Goal: Find specific page/section: Find specific page/section

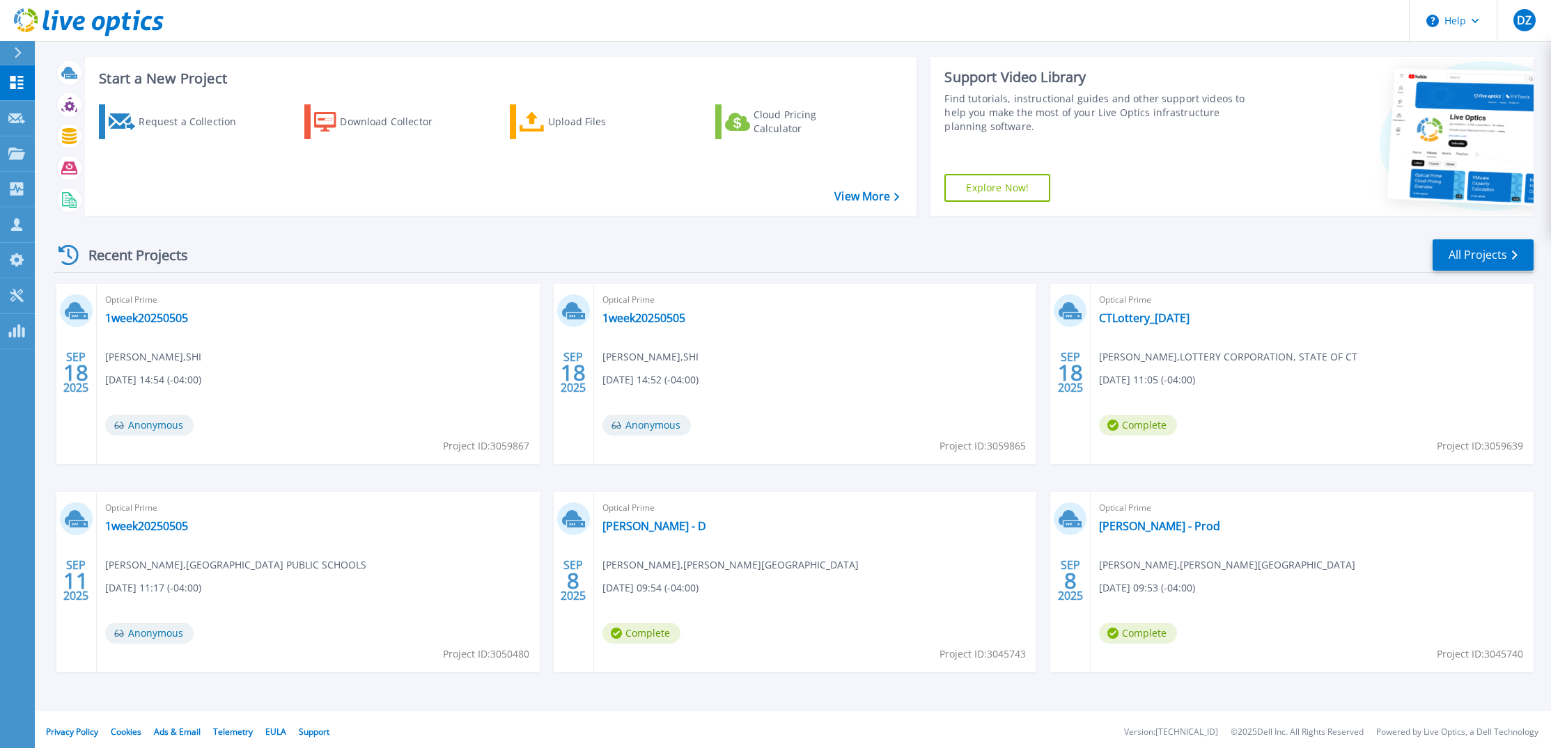
scroll to position [23, 0]
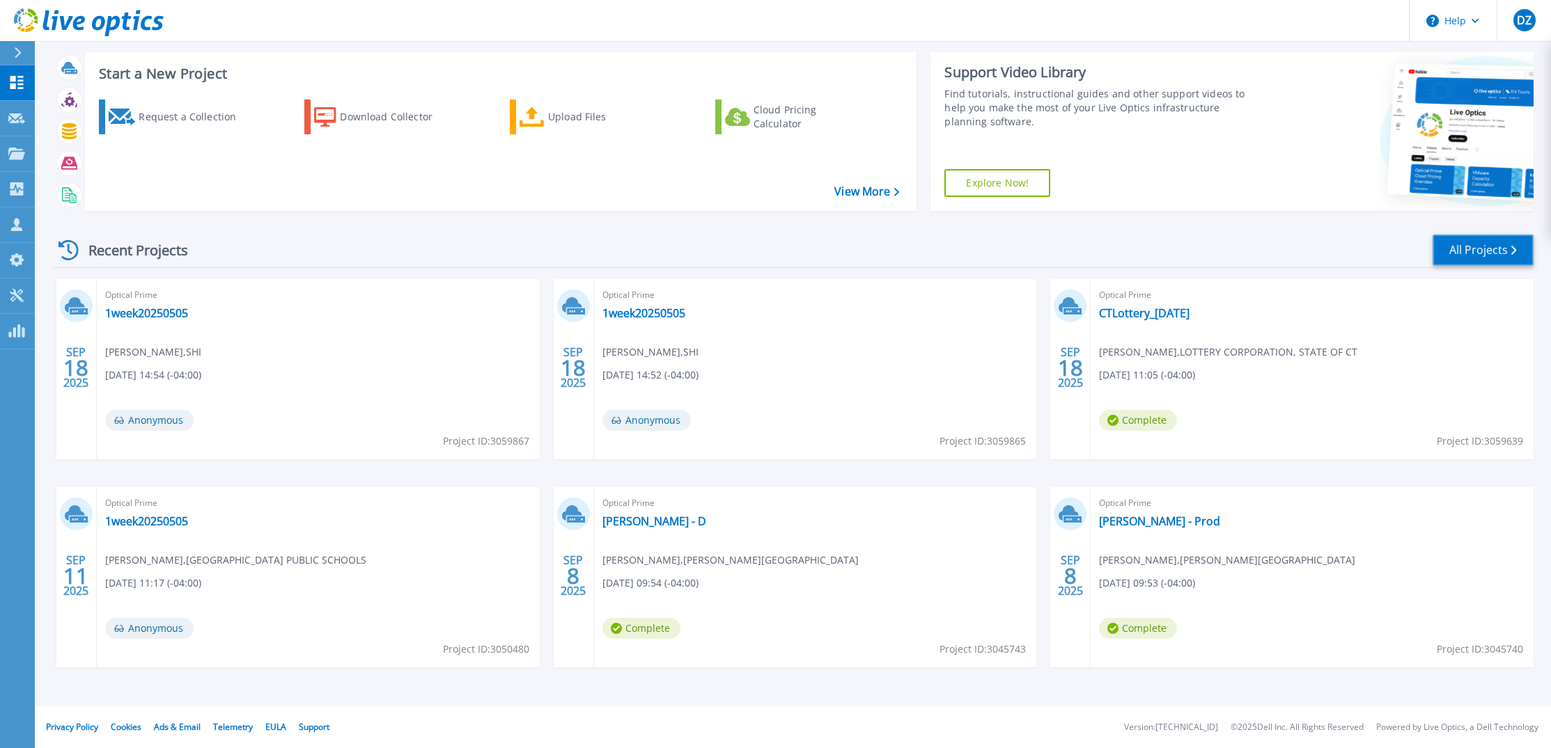
click at [1490, 254] on link "All Projects" at bounding box center [1482, 250] width 101 height 31
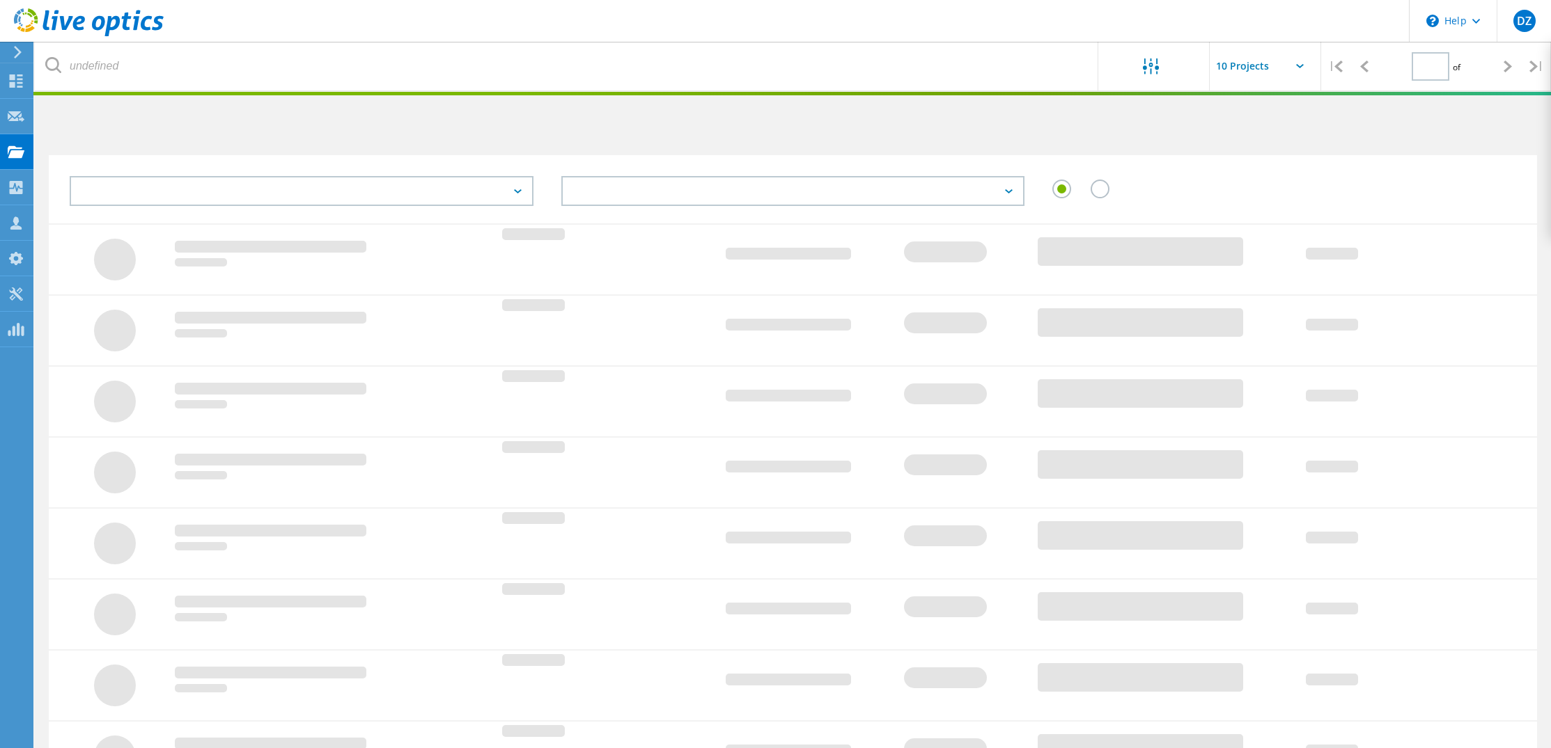
type input "1"
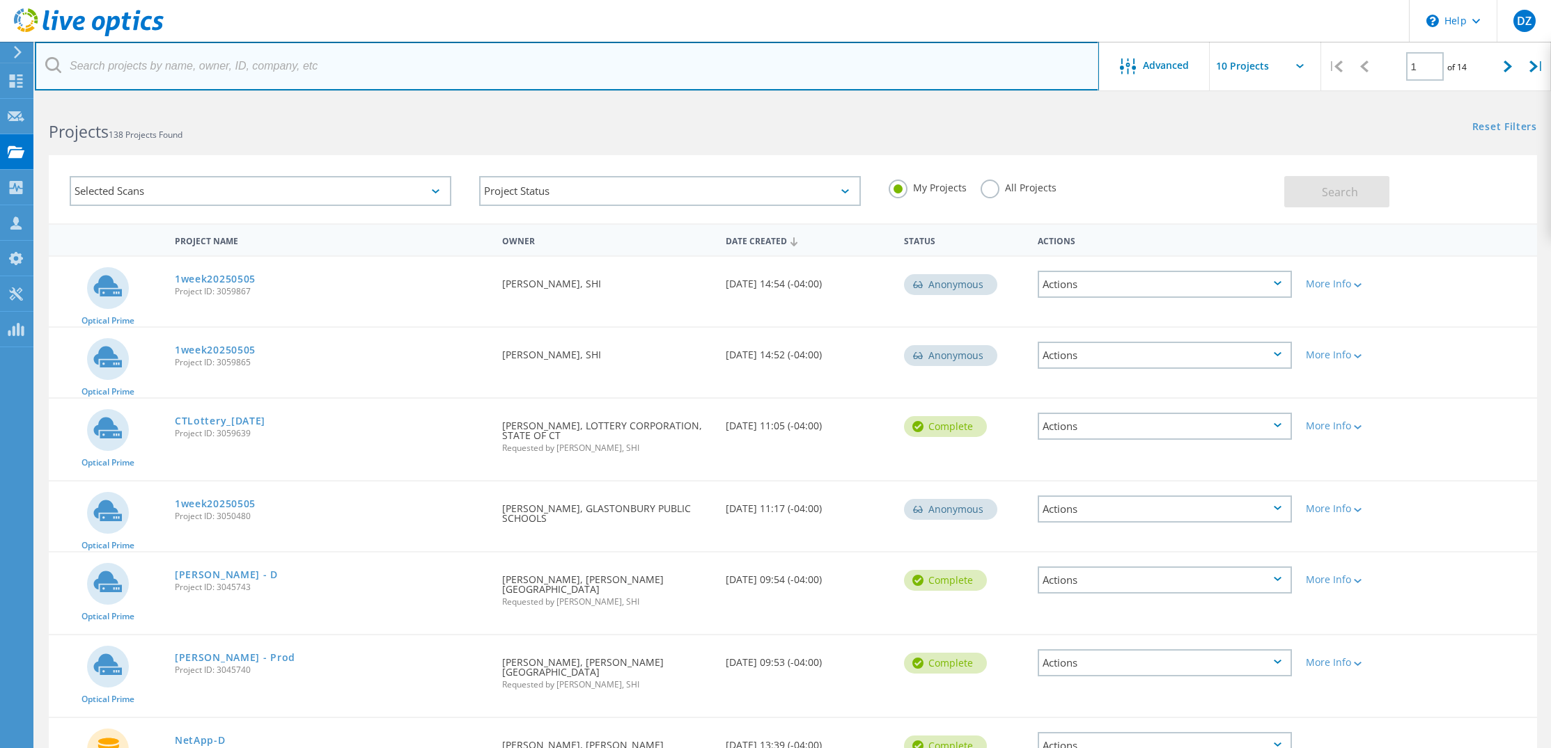
click at [528, 76] on input "text" at bounding box center [567, 66] width 1064 height 49
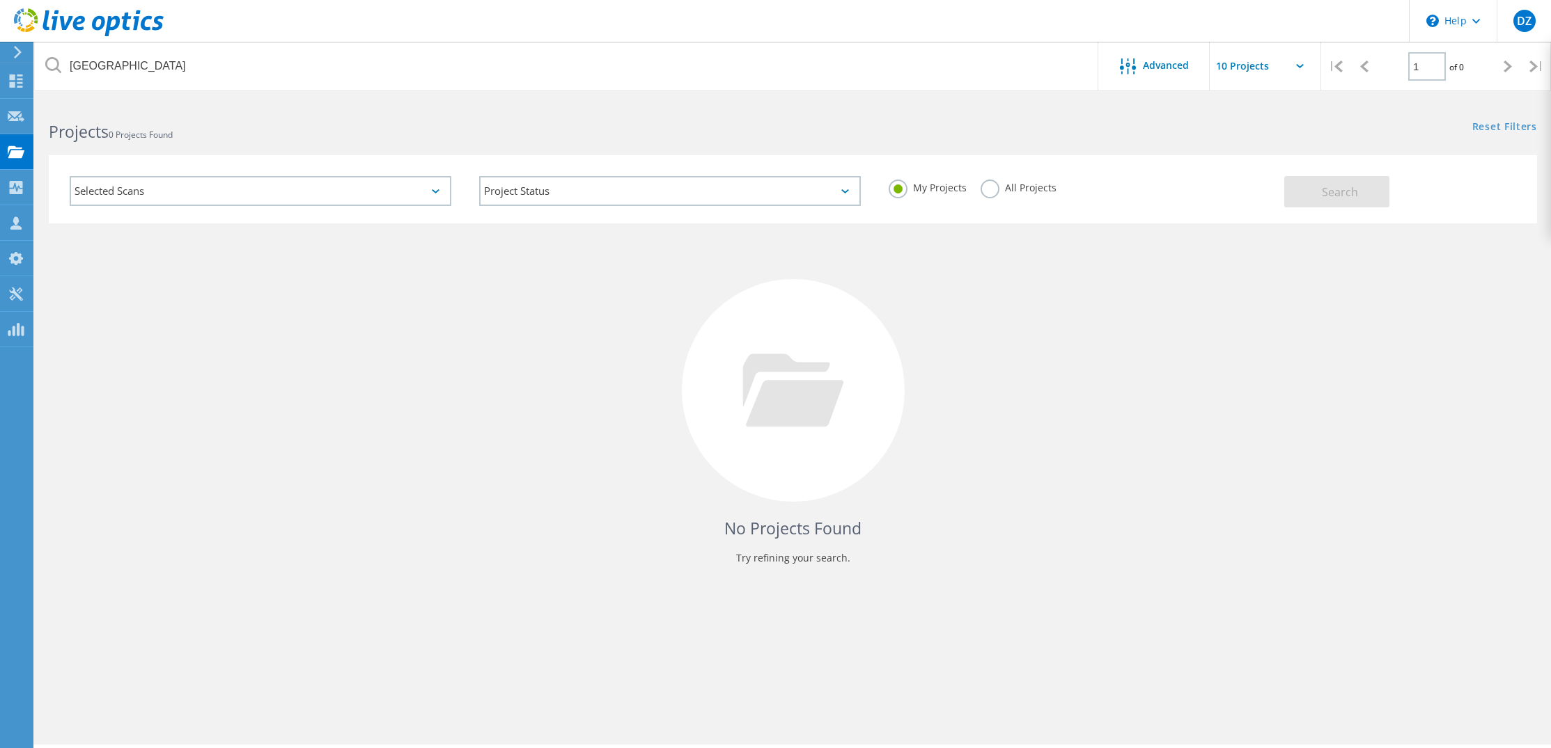
click at [58, 70] on icon at bounding box center [53, 65] width 16 height 16
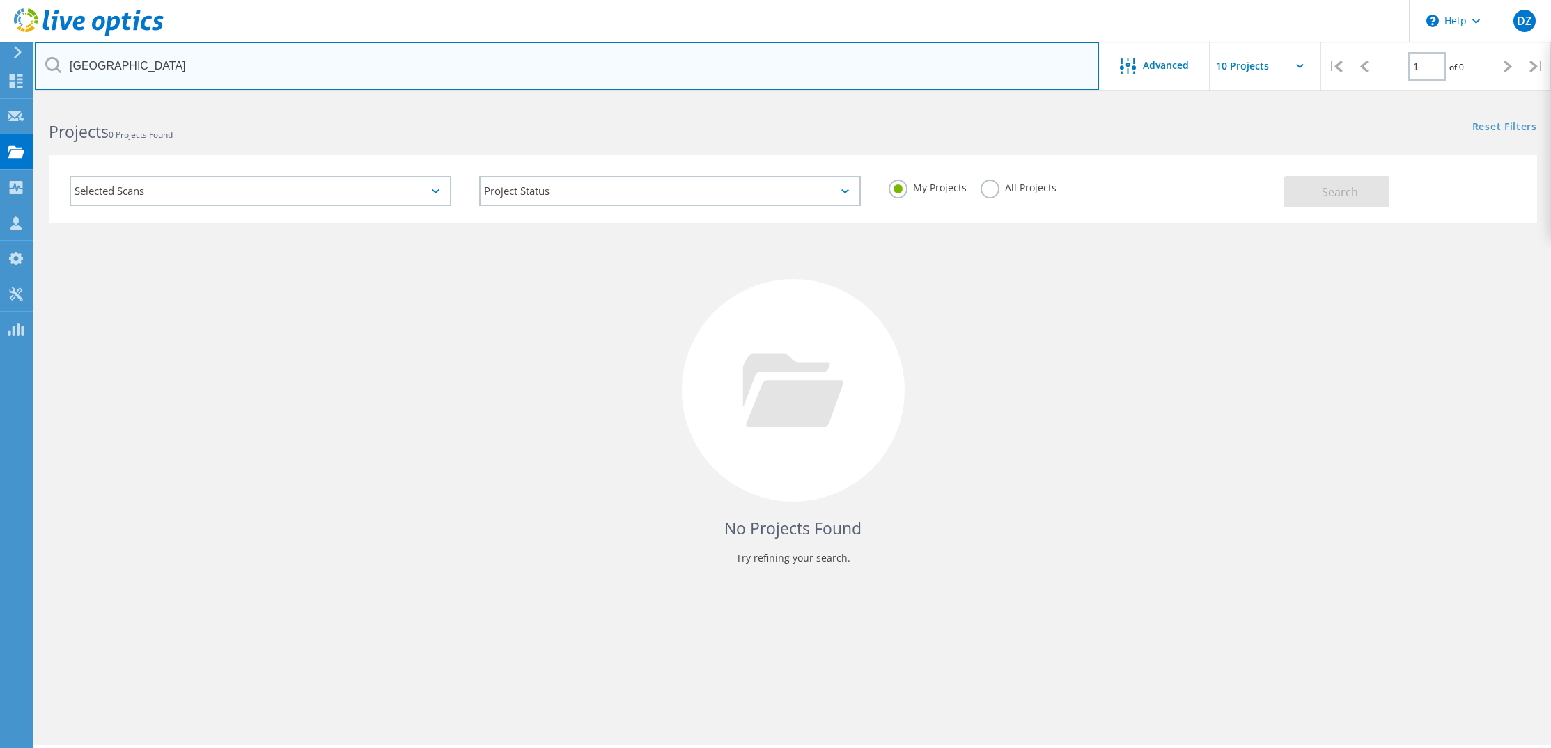
click at [97, 69] on input "hartford" at bounding box center [567, 66] width 1064 height 49
type input "konrad"
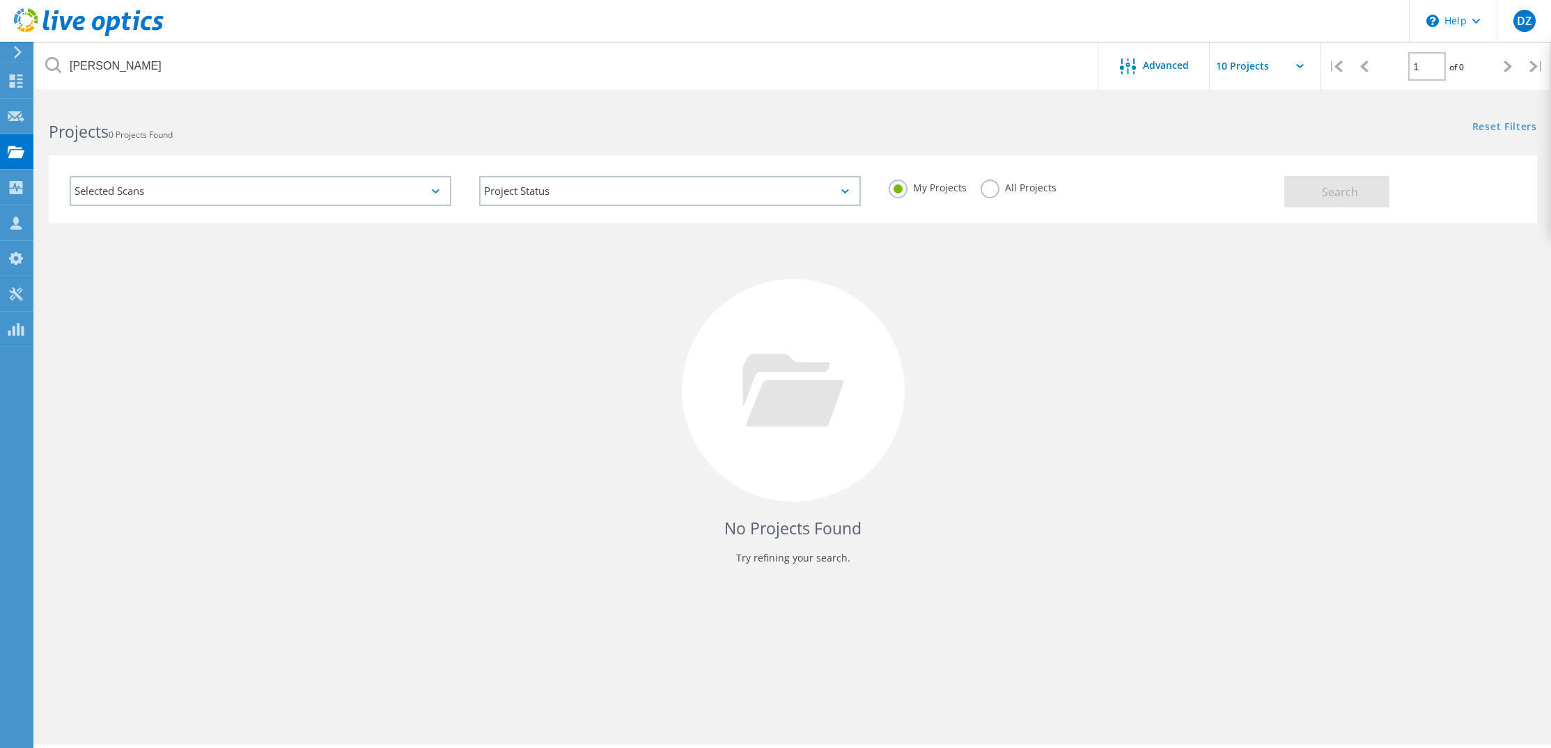
click at [995, 193] on label "All Projects" at bounding box center [1018, 186] width 76 height 13
click at [0, 0] on input "All Projects" at bounding box center [0, 0] width 0 height 0
click at [1349, 196] on span "Search" at bounding box center [1339, 192] width 36 height 15
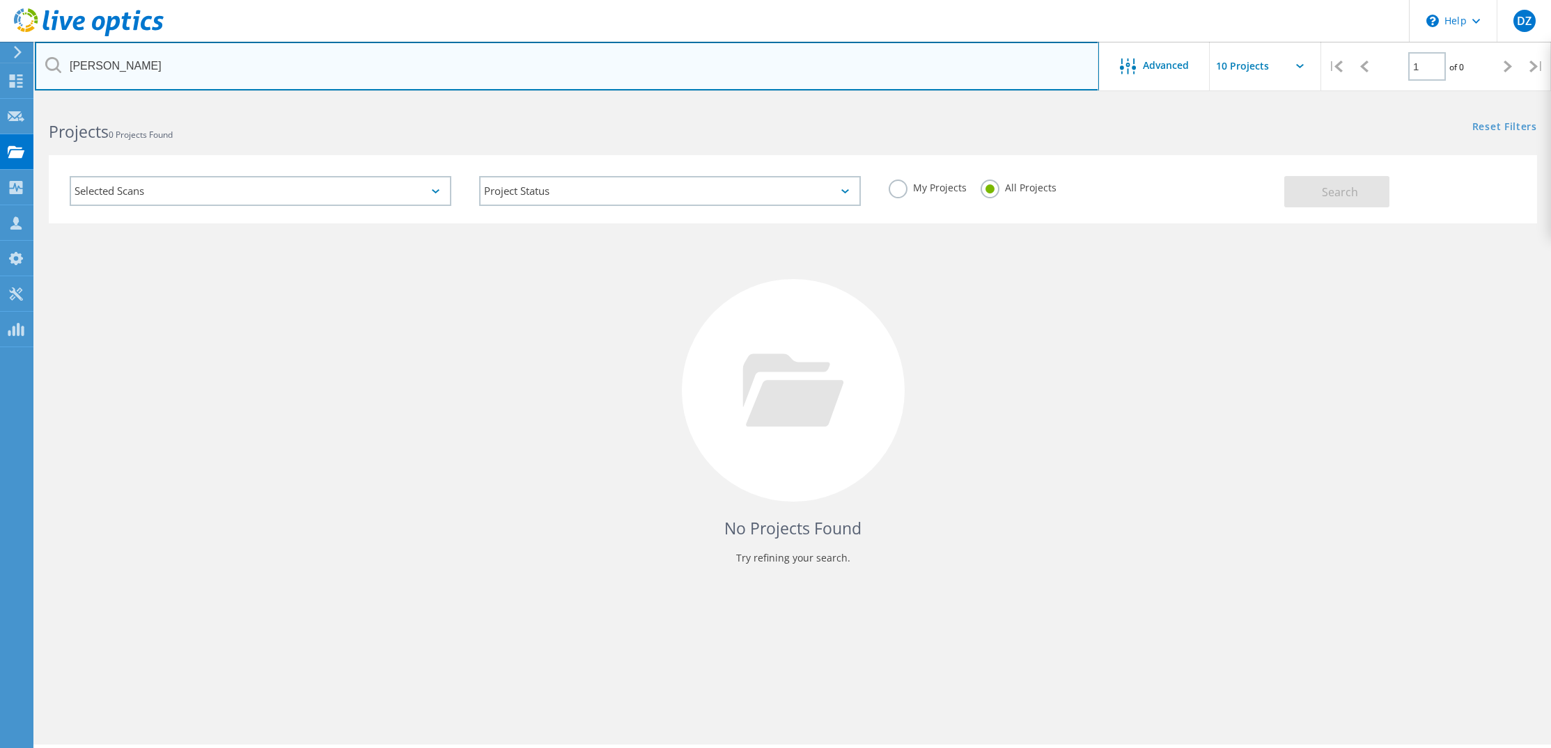
click at [93, 62] on input "konrad" at bounding box center [567, 66] width 1064 height 49
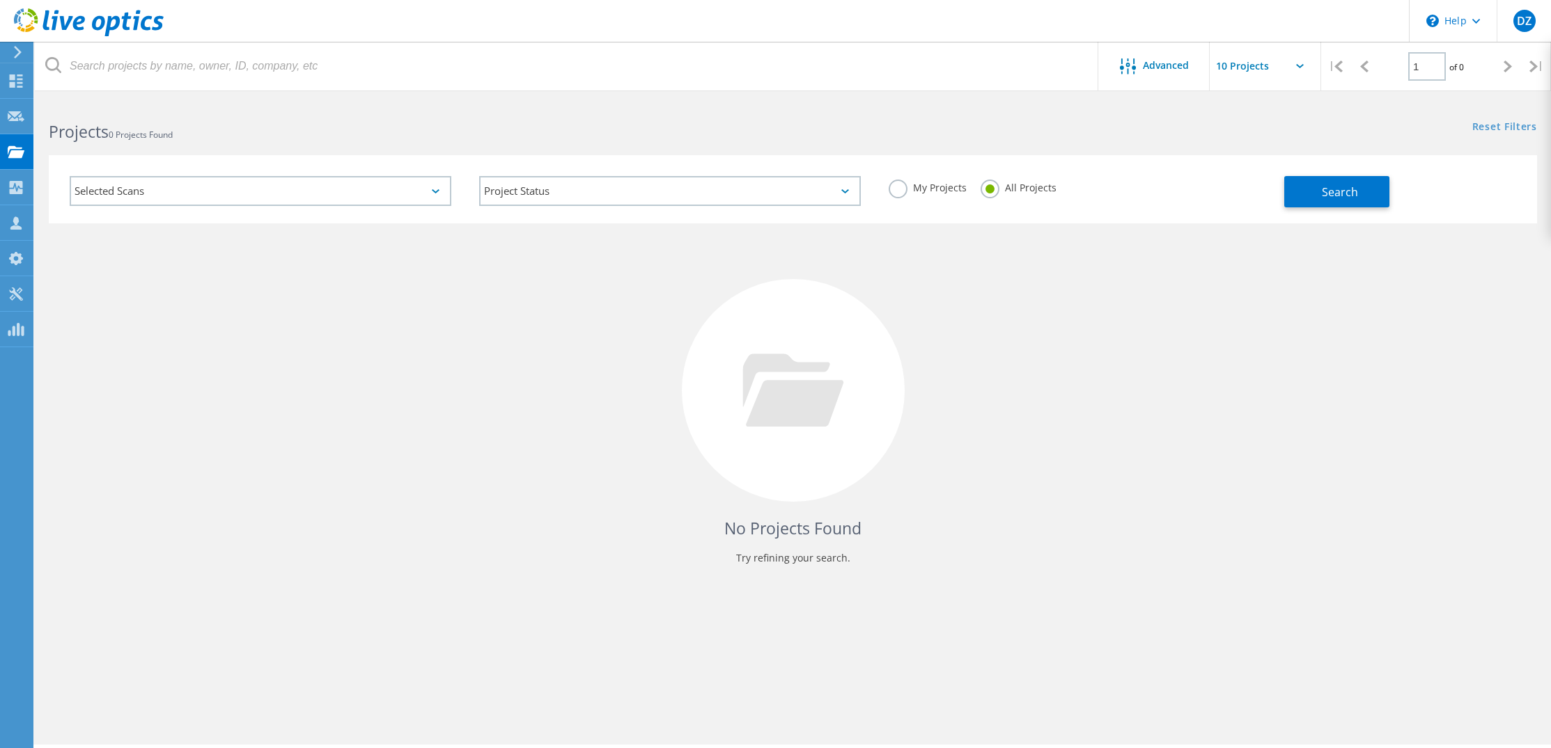
click at [1360, 210] on div "Selected Scans Project Status In Progress Complete Published Anonymous Archived…" at bounding box center [793, 189] width 1488 height 68
click at [1362, 192] on button "Search" at bounding box center [1336, 191] width 105 height 31
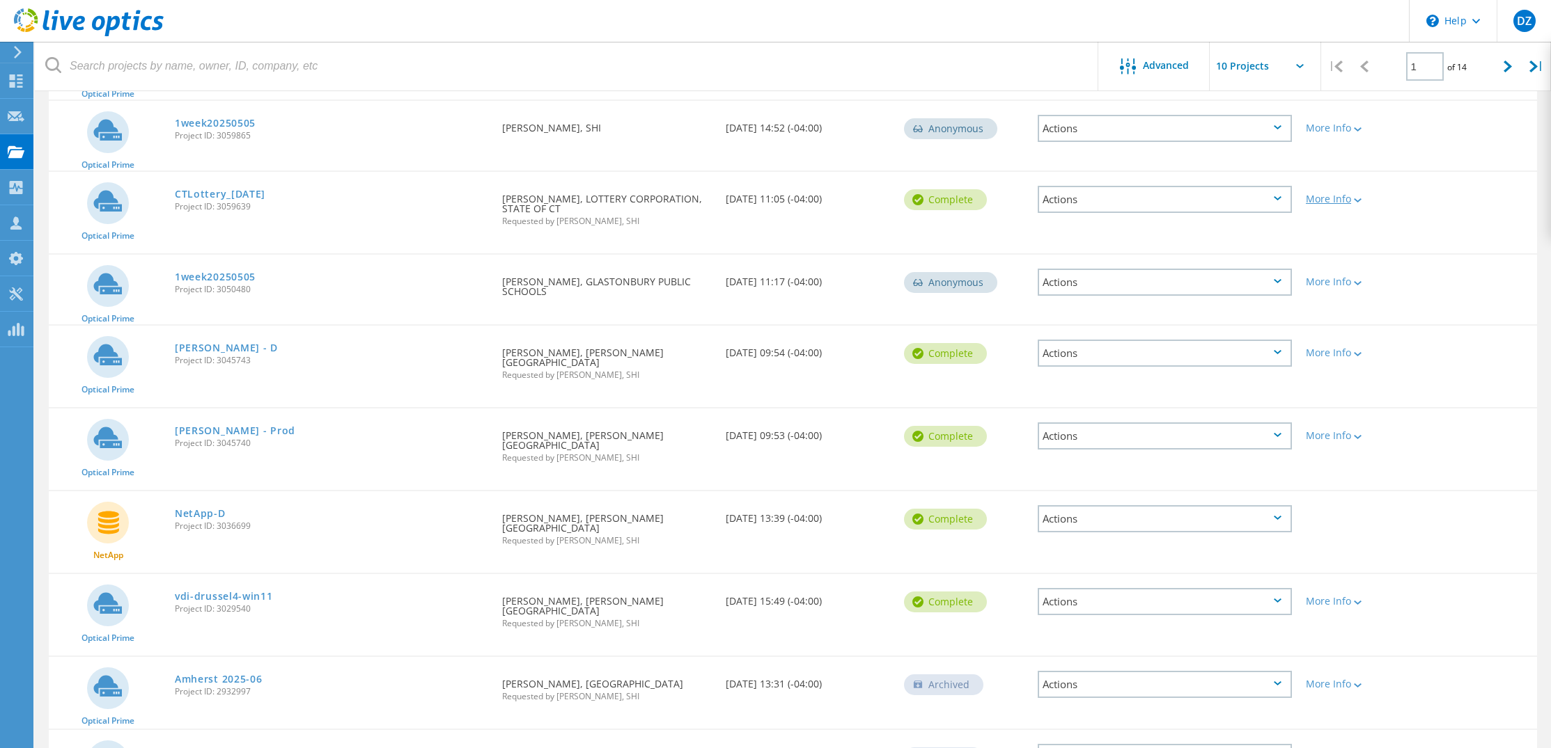
scroll to position [29, 0]
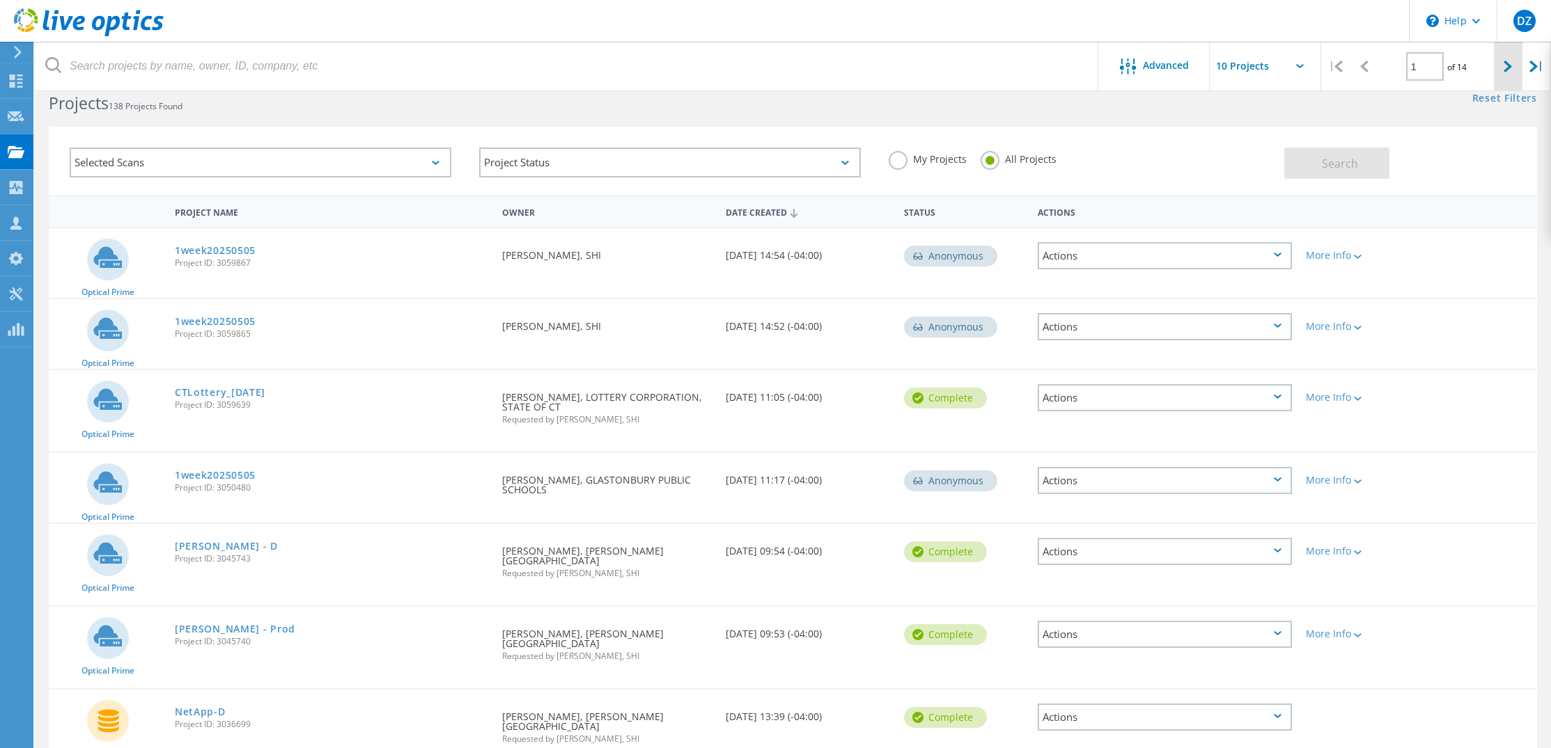
click at [1507, 81] on div at bounding box center [1507, 66] width 29 height 49
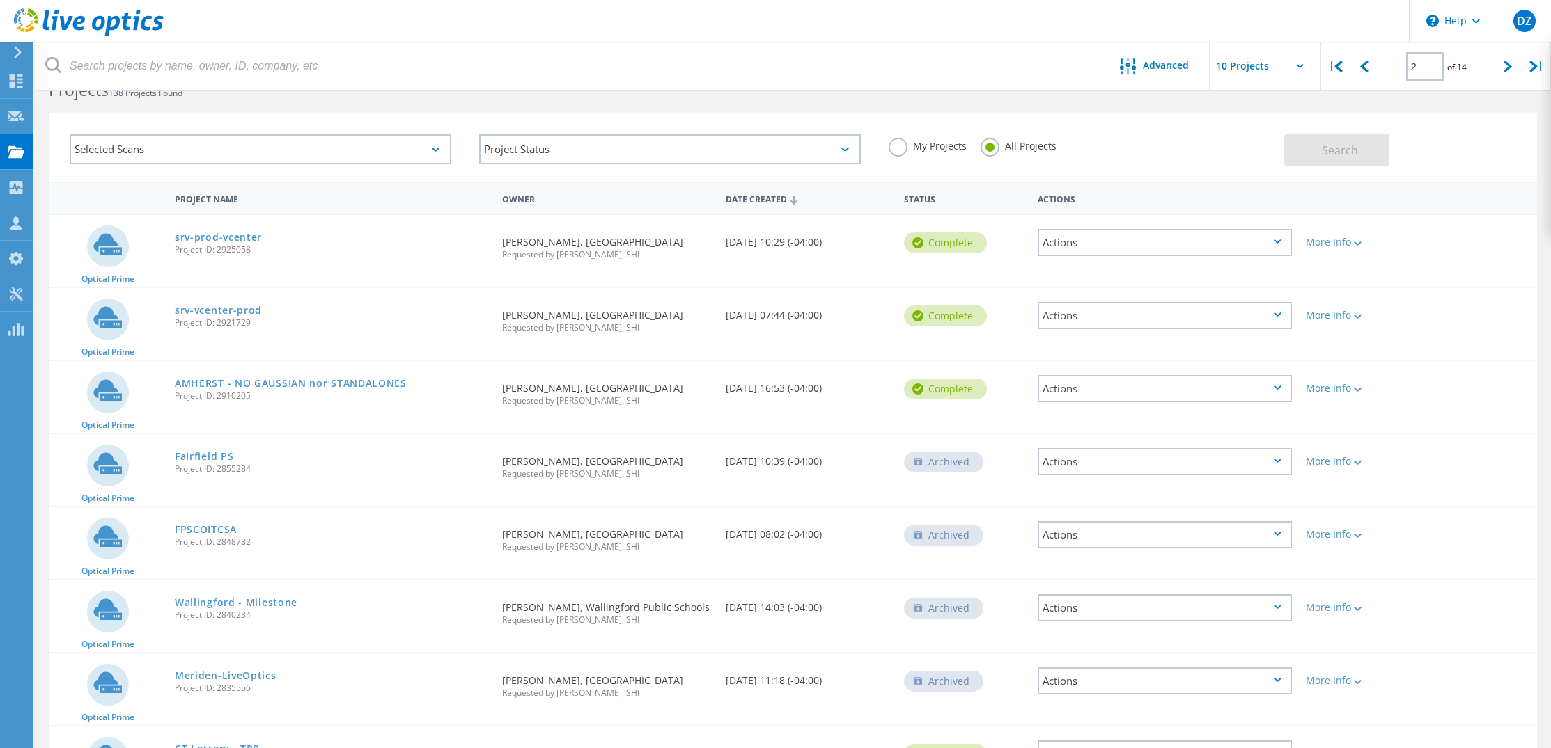
scroll to position [0, 0]
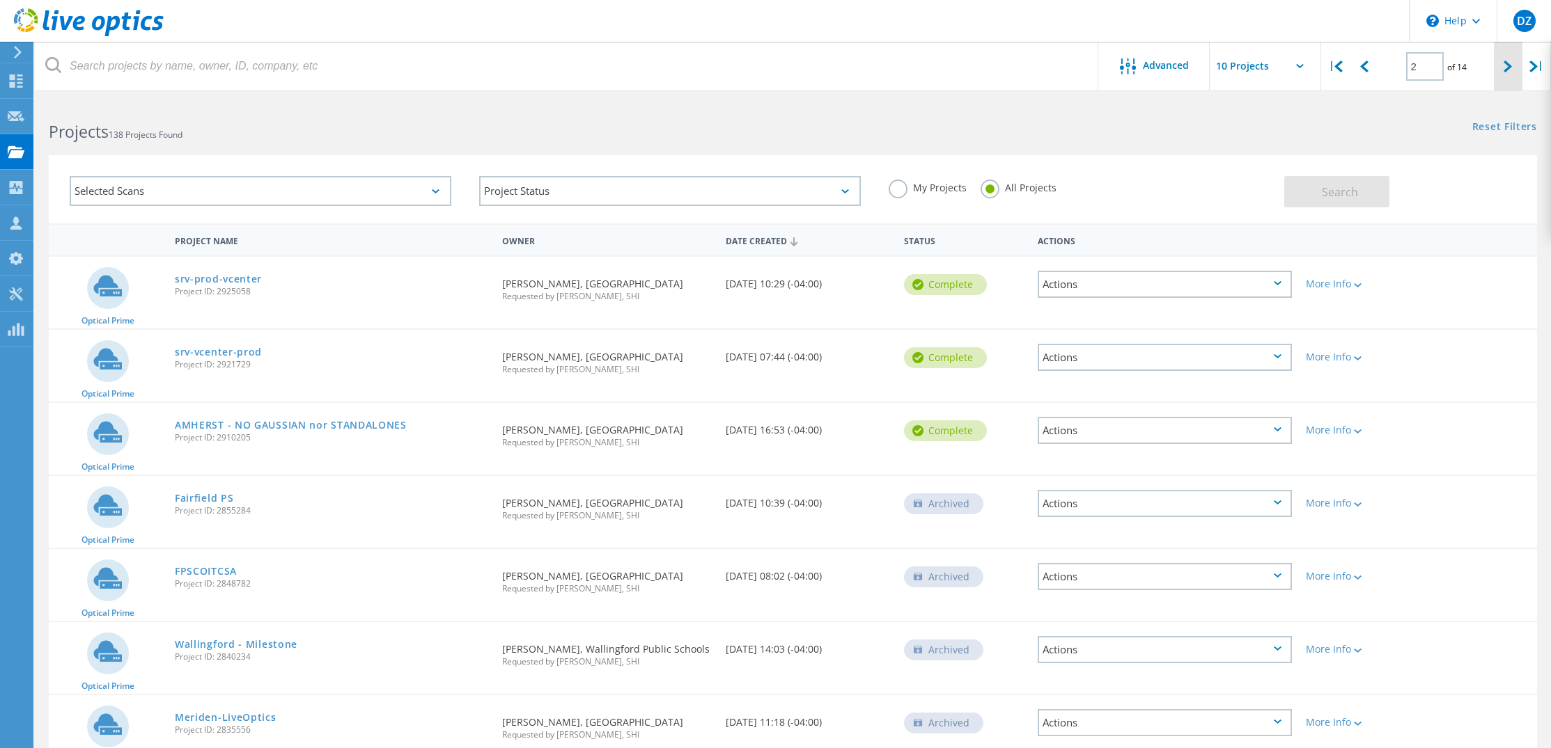
click at [1498, 64] on div at bounding box center [1507, 66] width 29 height 49
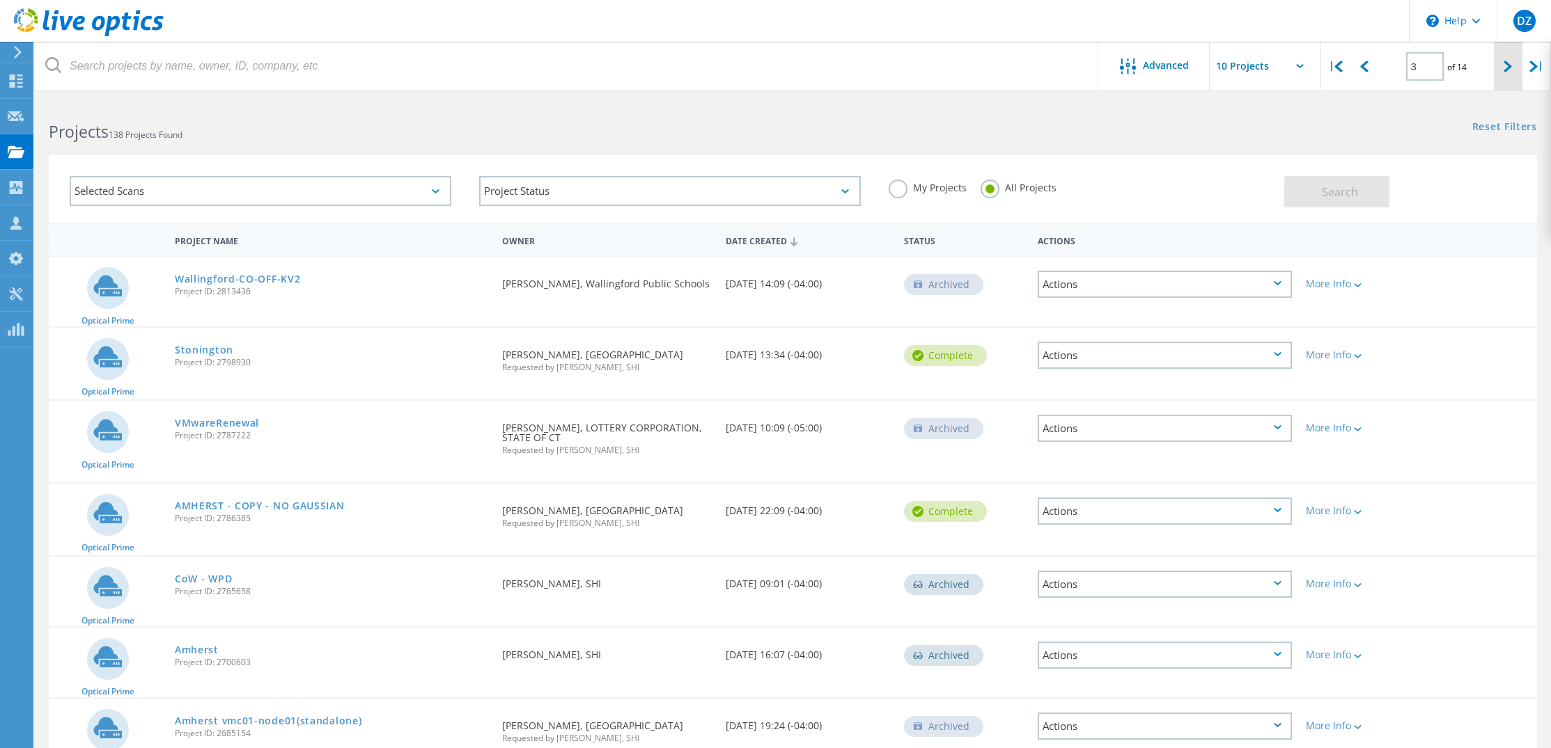
click at [1498, 63] on div at bounding box center [1507, 66] width 29 height 49
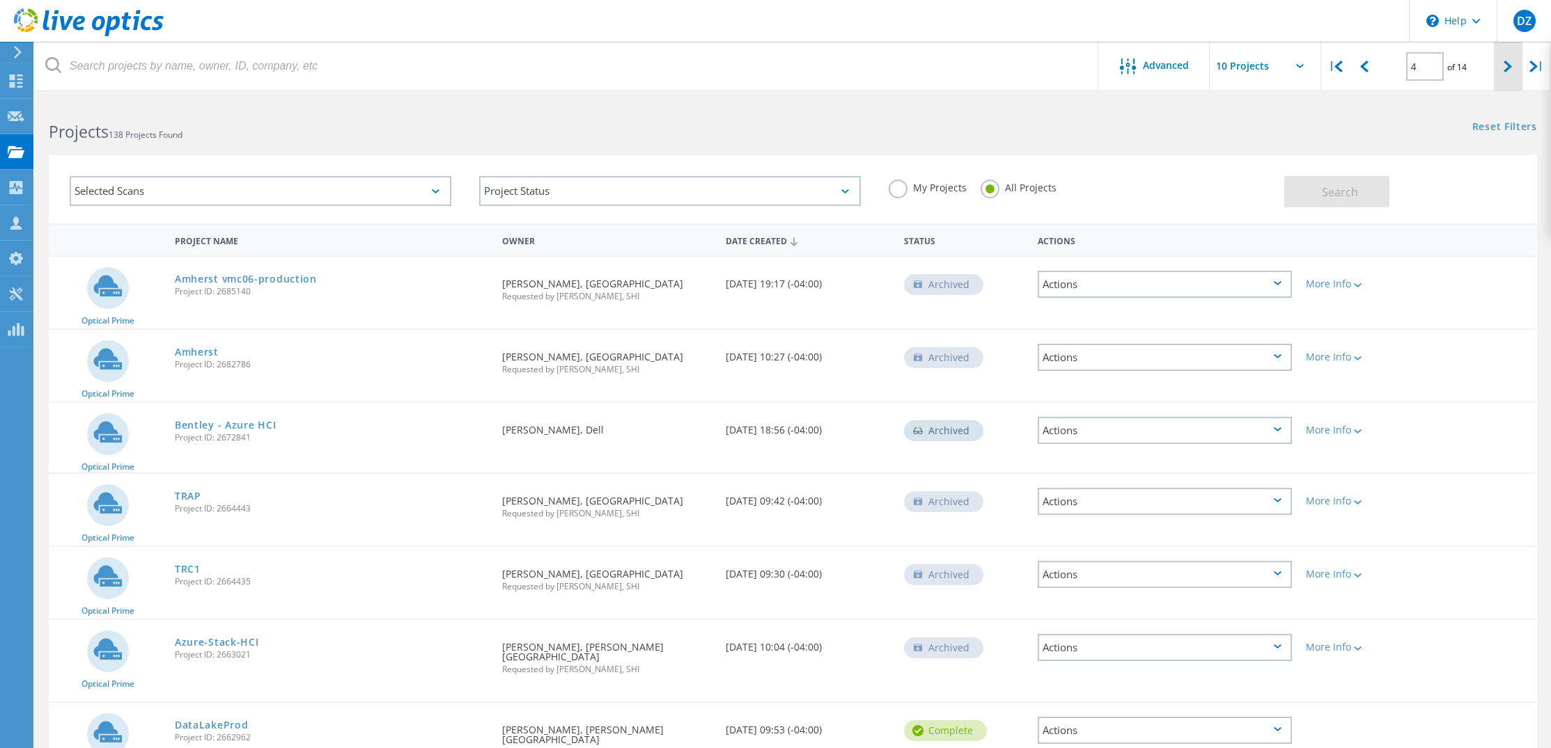
click at [1512, 54] on div at bounding box center [1507, 66] width 29 height 49
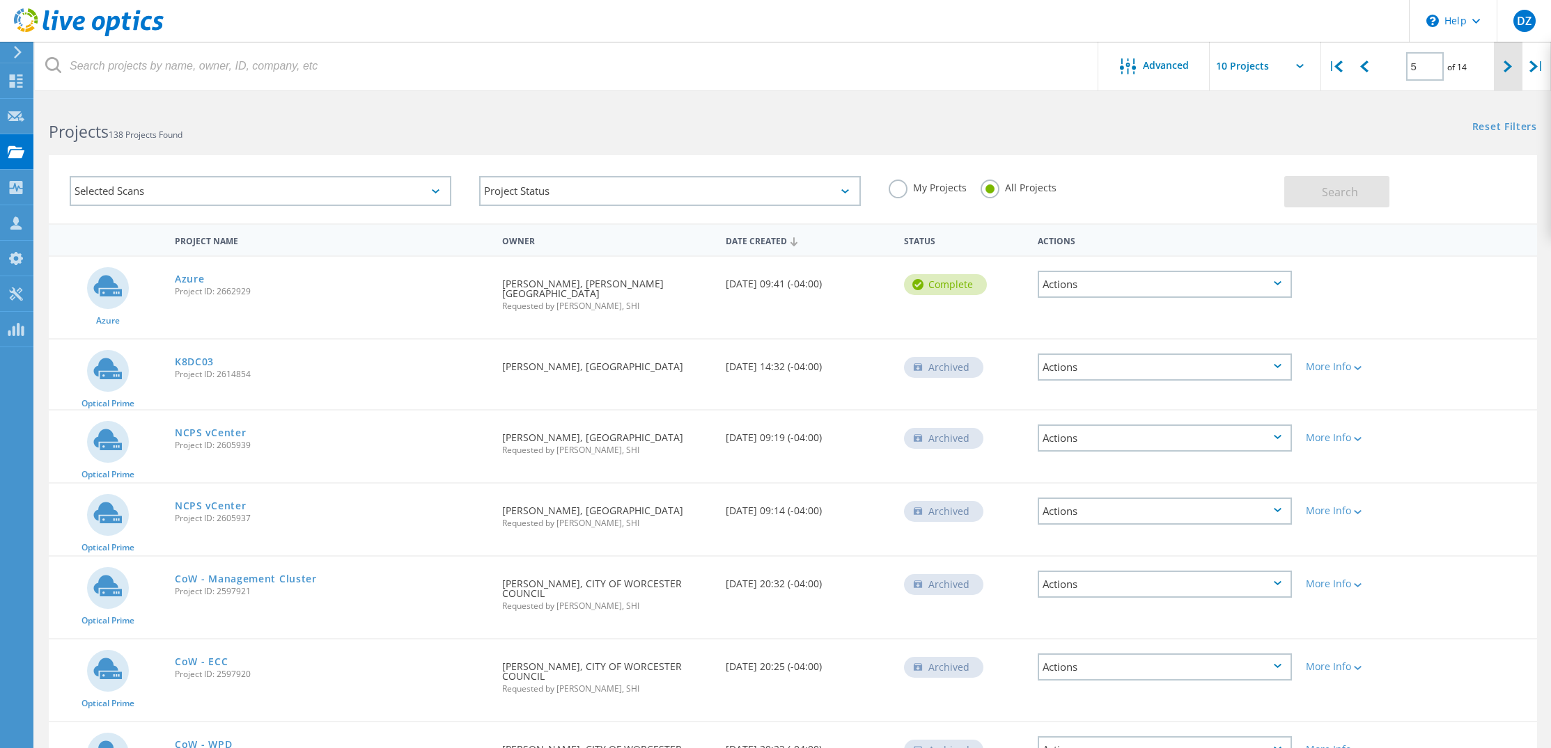
click at [1501, 61] on div at bounding box center [1507, 66] width 29 height 49
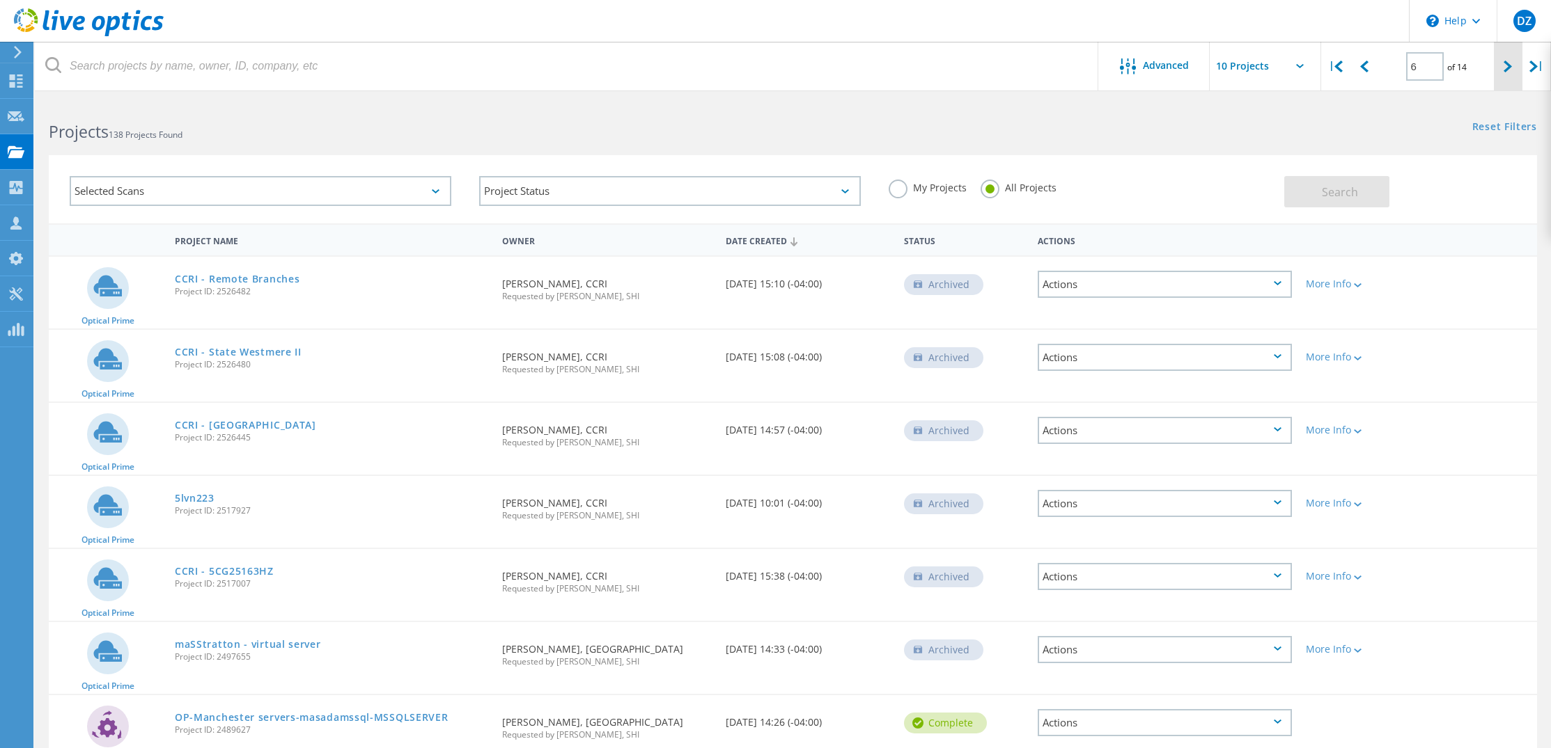
click at [1512, 63] on icon at bounding box center [1507, 67] width 8 height 12
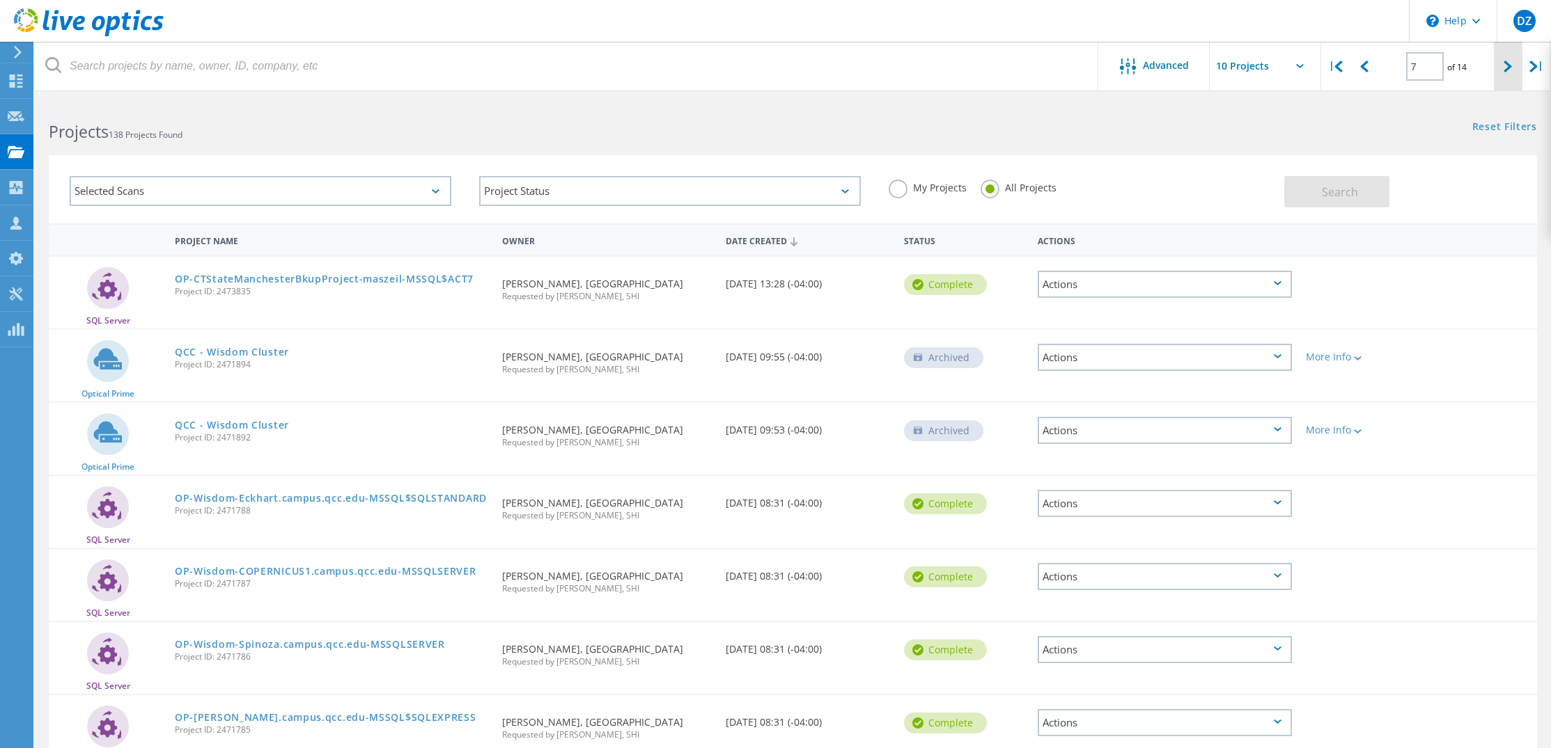
click at [1498, 64] on div at bounding box center [1507, 66] width 29 height 49
click at [1513, 68] on div at bounding box center [1507, 66] width 29 height 49
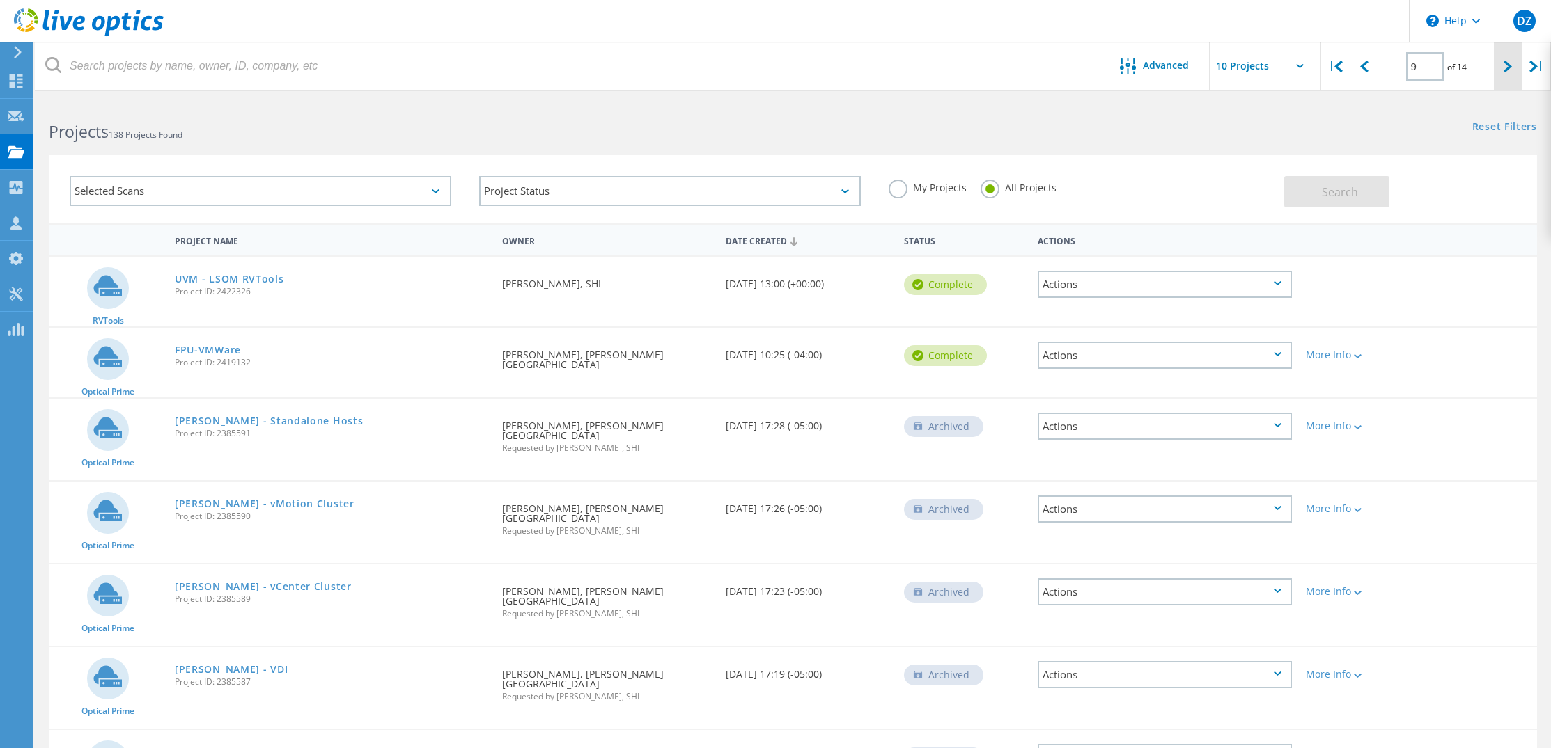
click at [1500, 54] on div at bounding box center [1507, 66] width 29 height 49
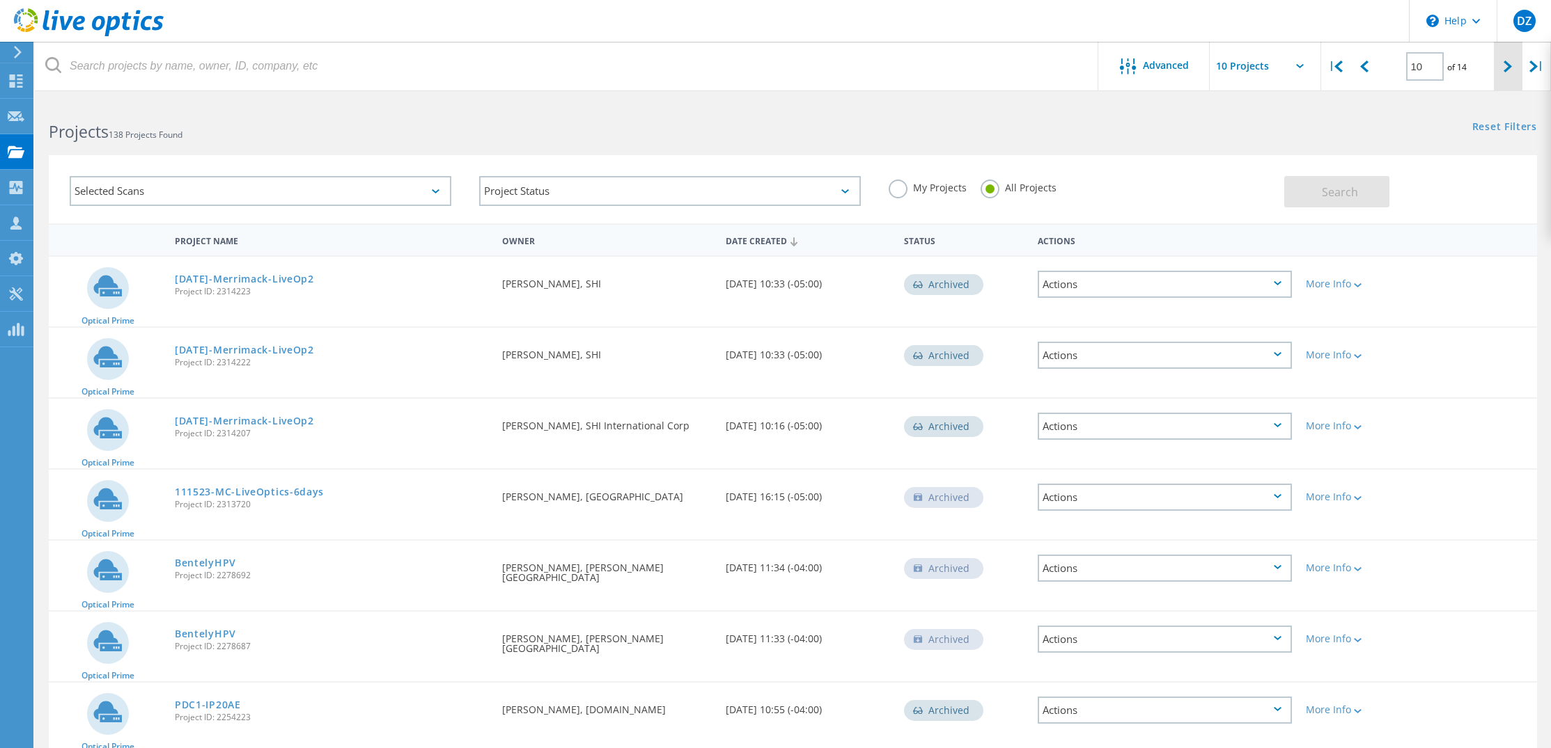
click at [1498, 63] on div at bounding box center [1507, 66] width 29 height 49
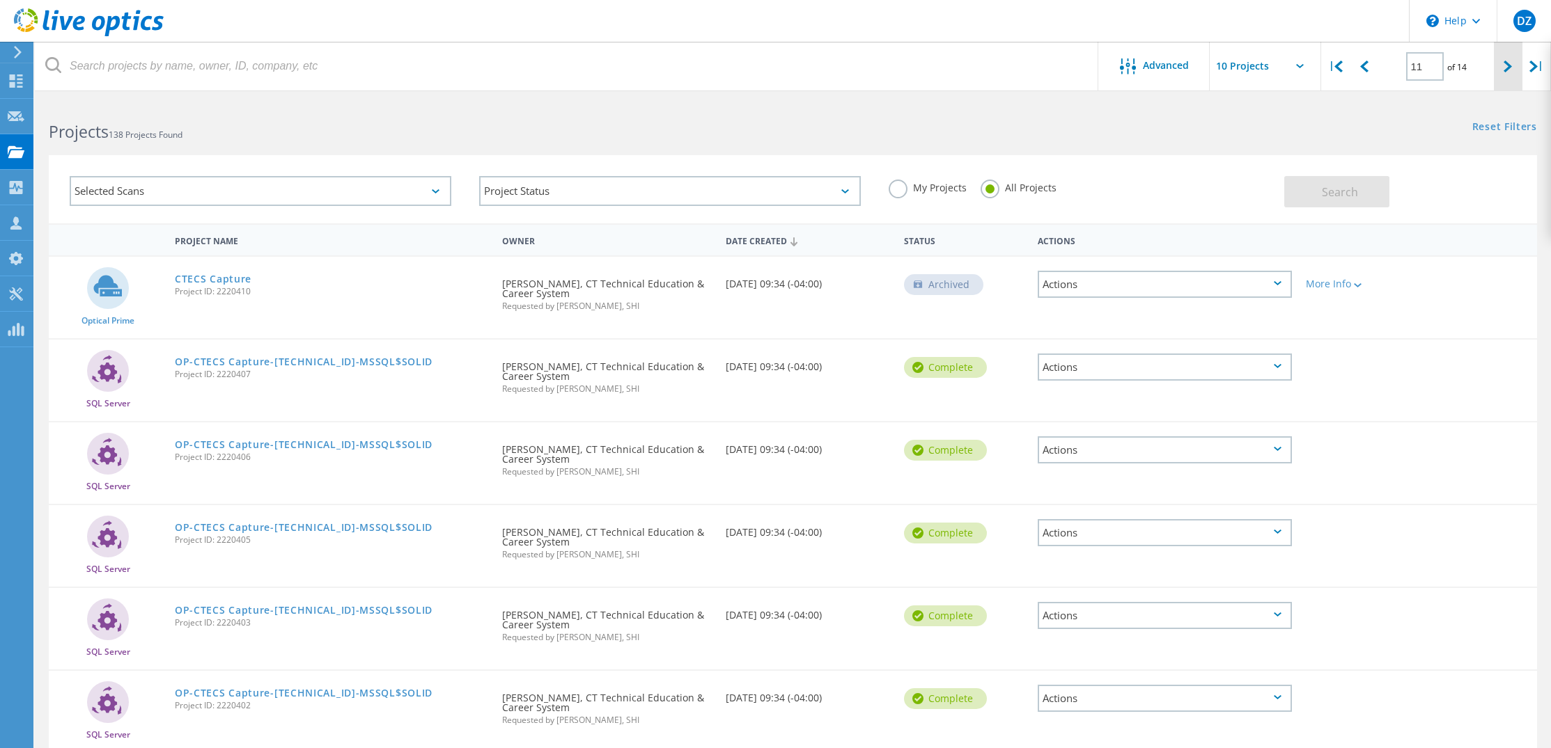
click at [1505, 58] on div at bounding box center [1507, 66] width 29 height 49
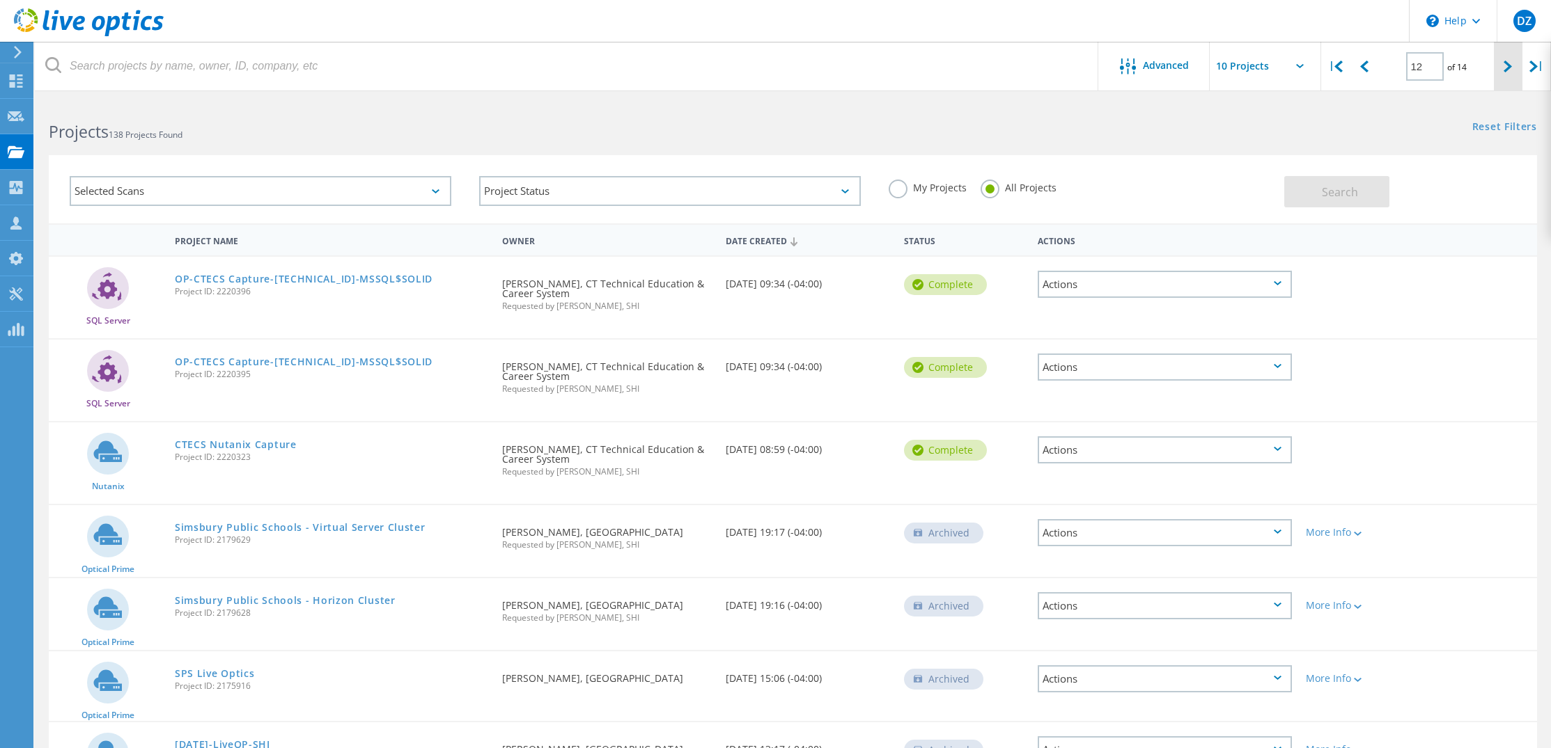
click at [1493, 67] on div at bounding box center [1507, 66] width 29 height 49
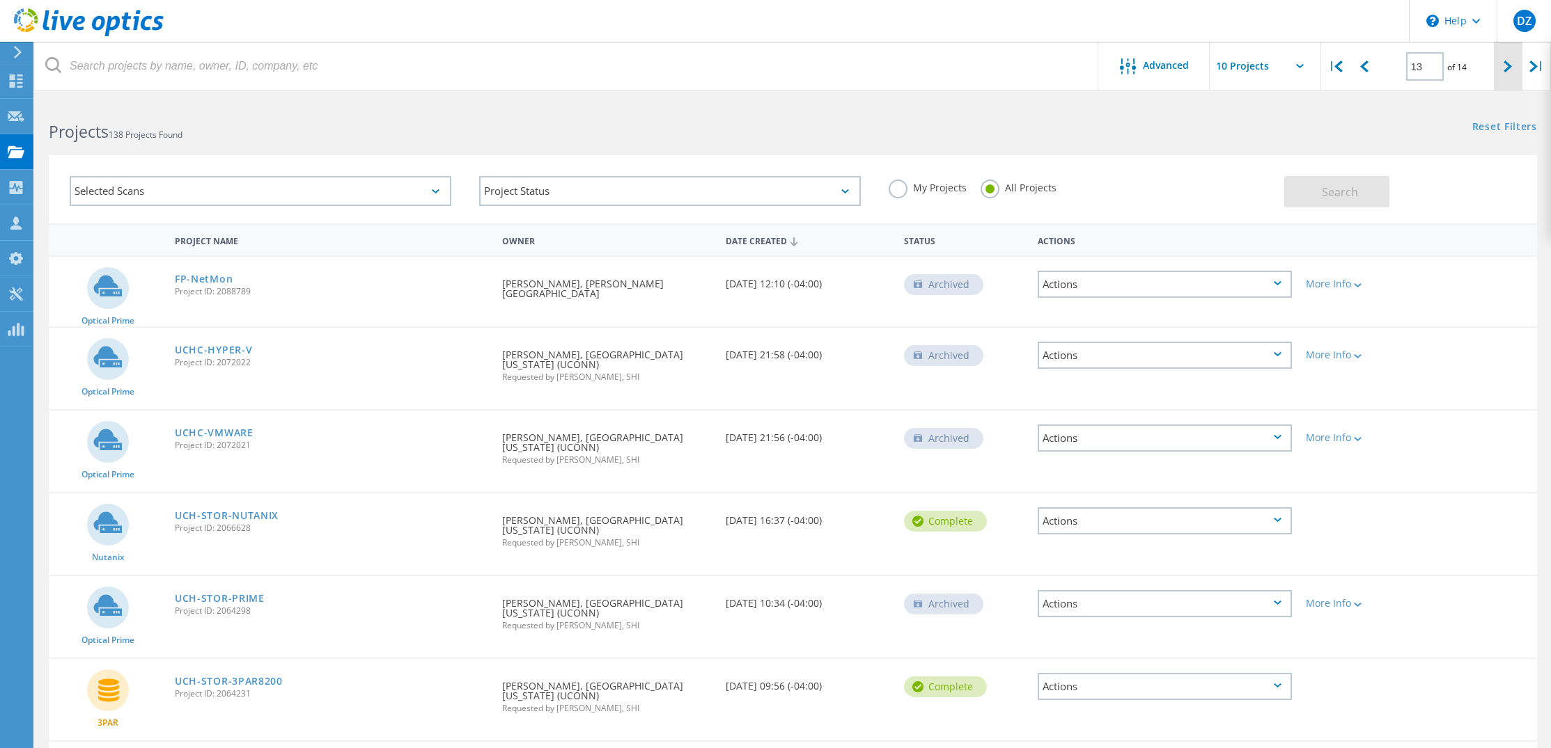
click at [1516, 63] on div at bounding box center [1507, 66] width 29 height 49
type input "14"
